Goal: Task Accomplishment & Management: Complete application form

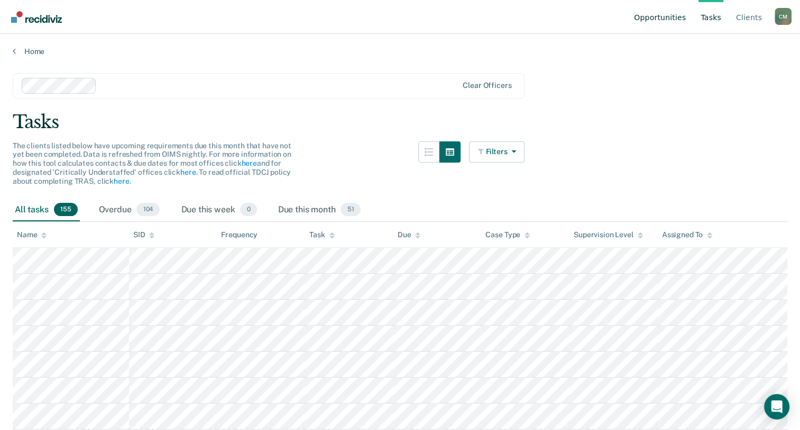
click at [668, 17] on link "Opportunities" at bounding box center [660, 17] width 56 height 34
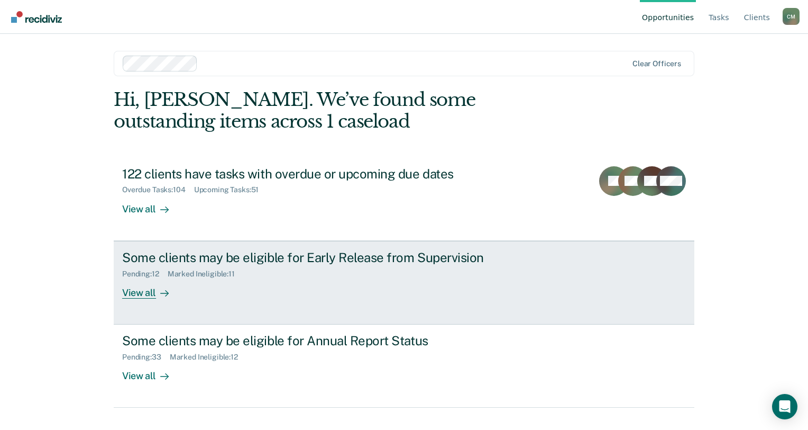
click at [144, 293] on div "View all" at bounding box center [151, 288] width 59 height 21
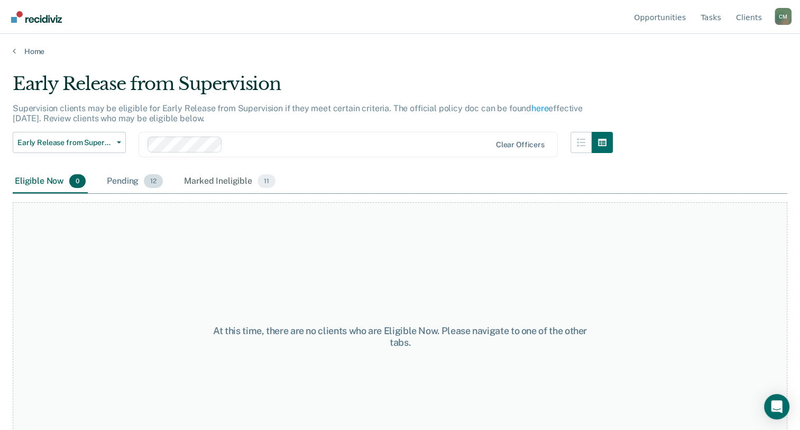
click at [152, 180] on span "12" at bounding box center [153, 181] width 19 height 14
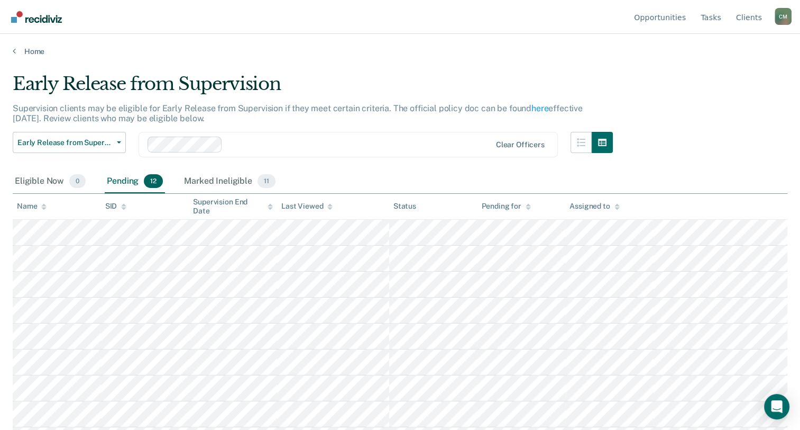
scroll to position [99, 0]
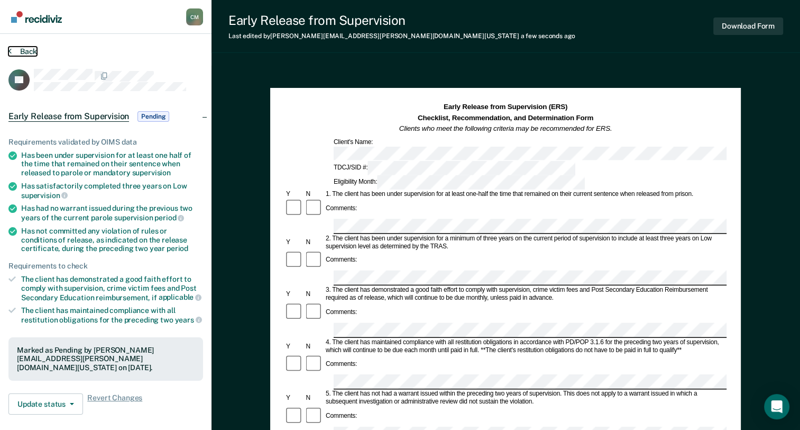
click at [15, 51] on button "Back" at bounding box center [22, 52] width 29 height 10
click at [741, 25] on button "Download Form" at bounding box center [749, 25] width 70 height 17
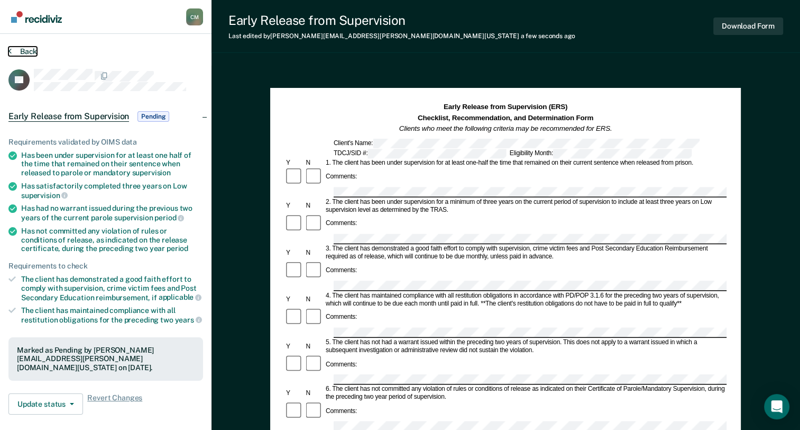
click at [15, 49] on button "Back" at bounding box center [22, 52] width 29 height 10
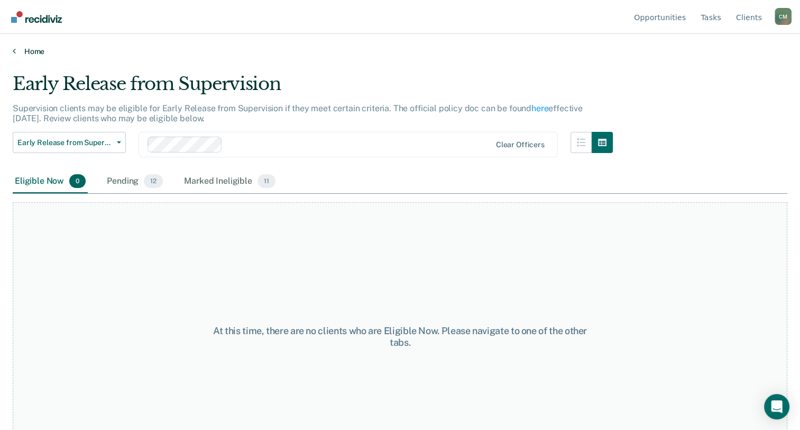
click at [21, 51] on link "Home" at bounding box center [400, 52] width 775 height 10
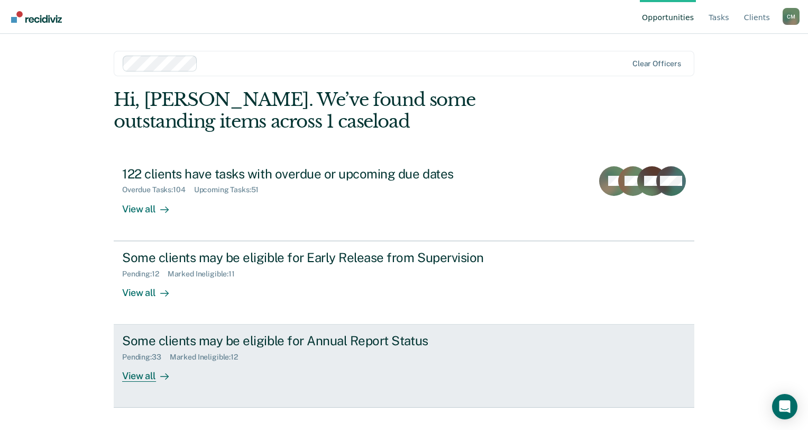
click at [150, 378] on div "View all" at bounding box center [151, 371] width 59 height 21
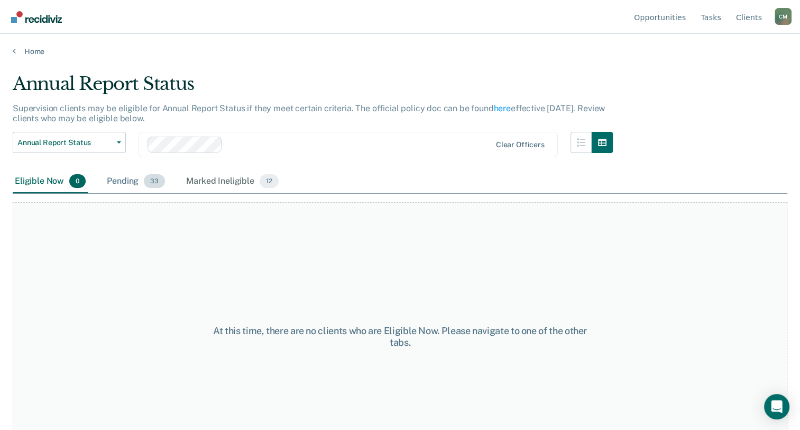
click at [144, 183] on span "33" at bounding box center [154, 181] width 21 height 14
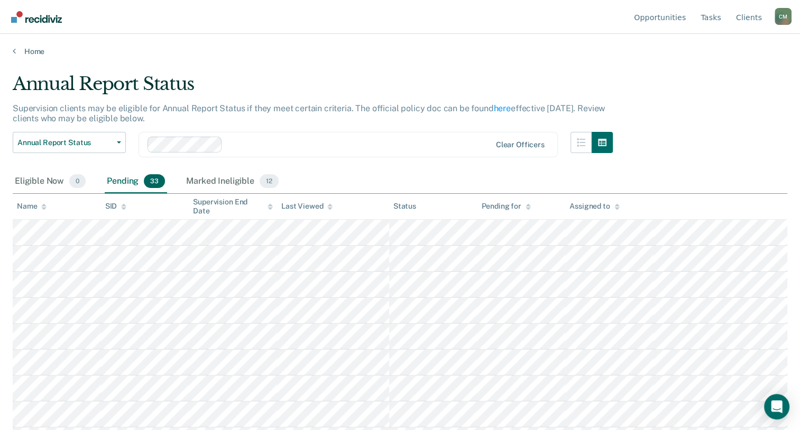
click at [44, 207] on icon at bounding box center [43, 208] width 5 height 3
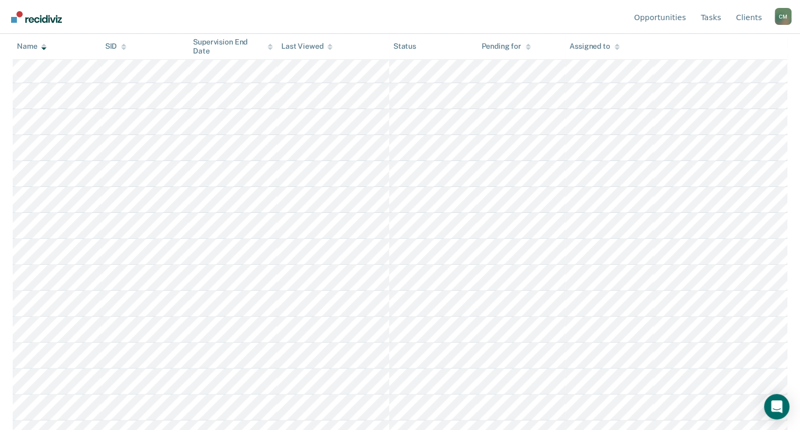
scroll to position [644, 0]
